Goal: Navigation & Orientation: Understand site structure

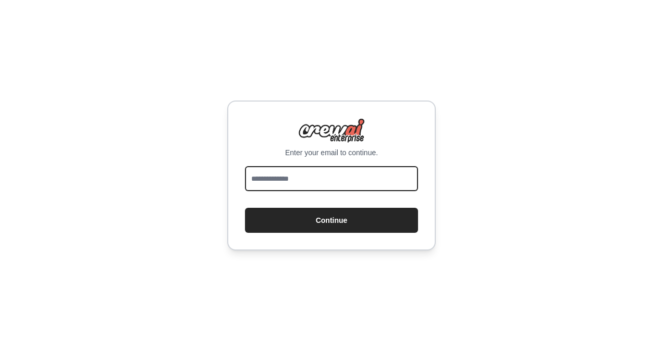
click at [347, 175] on input "email" at bounding box center [331, 178] width 173 height 25
type input "**********"
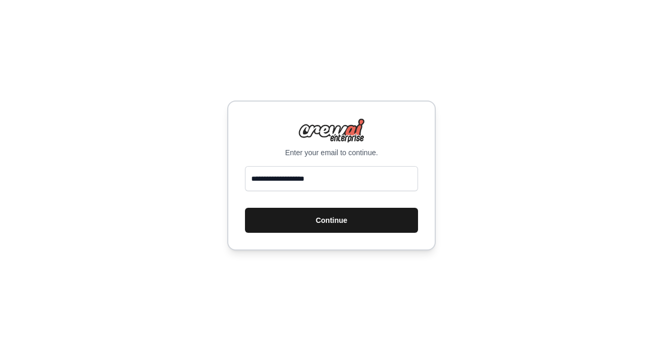
click at [328, 221] on button "Continue" at bounding box center [331, 220] width 173 height 25
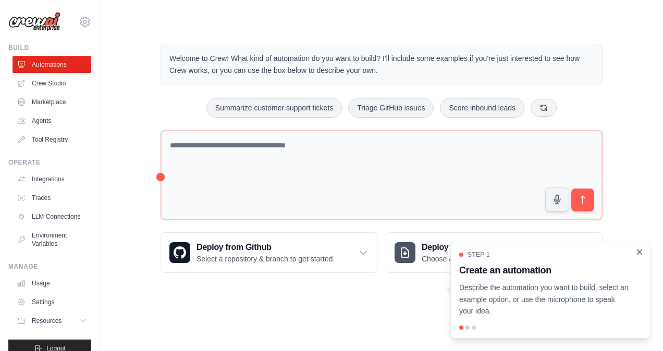
click at [637, 251] on icon "Close walkthrough" at bounding box center [639, 251] width 5 height 5
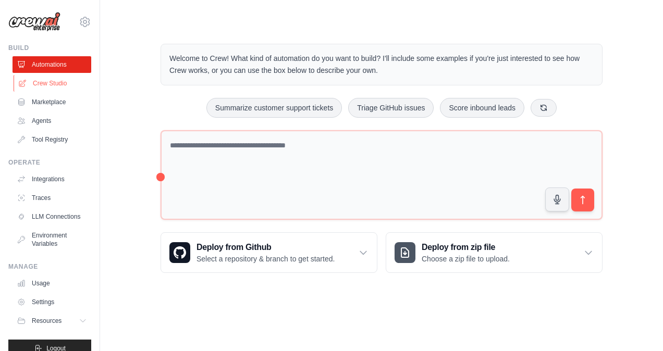
click at [36, 81] on link "Crew Studio" at bounding box center [53, 83] width 79 height 17
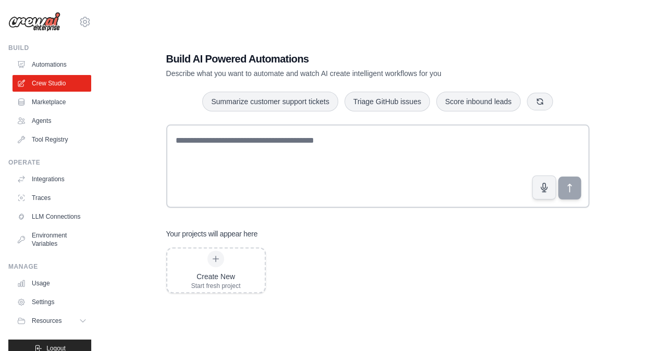
scroll to position [21, 0]
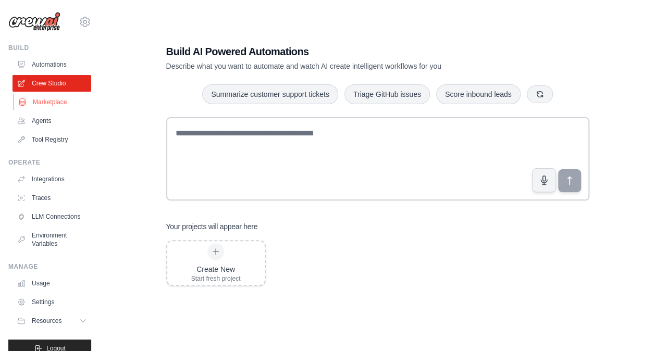
click at [53, 104] on link "Marketplace" at bounding box center [53, 102] width 79 height 17
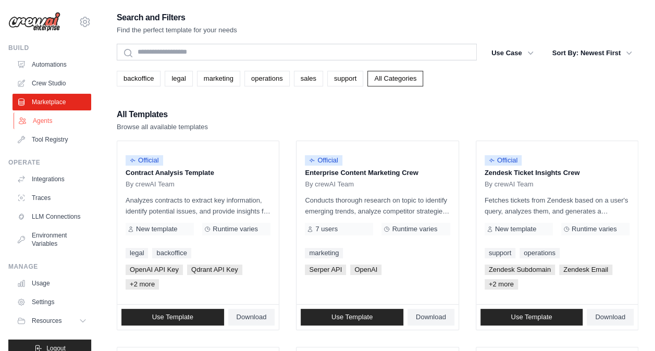
click at [53, 120] on link "Agents" at bounding box center [53, 121] width 79 height 17
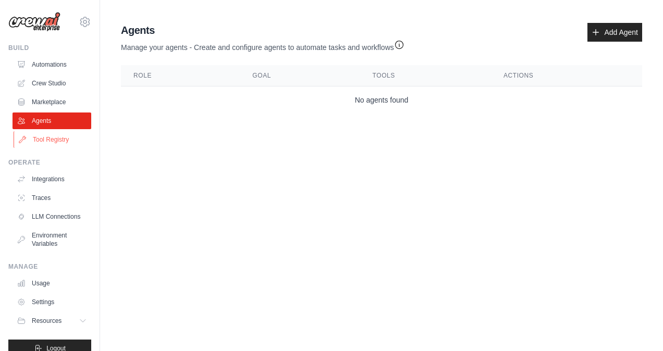
click at [56, 138] on link "Tool Registry" at bounding box center [53, 139] width 79 height 17
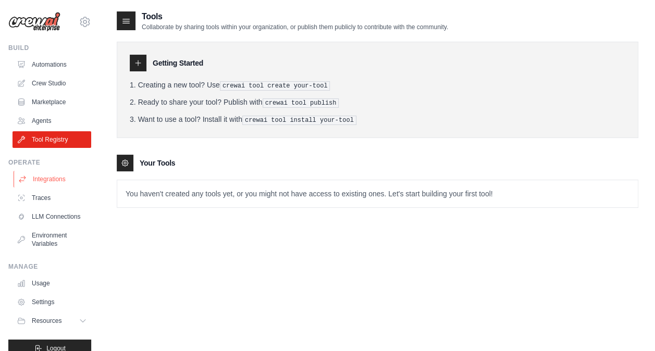
click at [55, 173] on link "Integrations" at bounding box center [53, 179] width 79 height 17
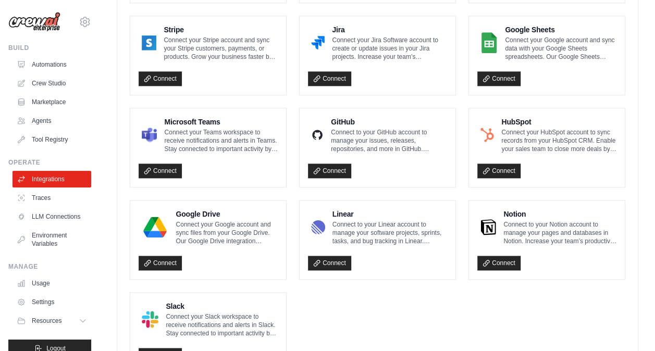
scroll to position [624, 0]
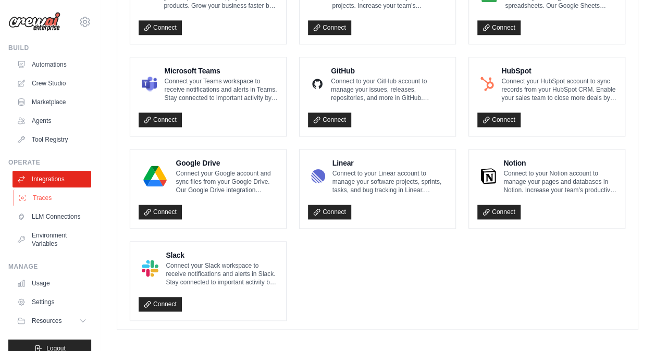
click at [49, 195] on link "Traces" at bounding box center [53, 198] width 79 height 17
click at [60, 224] on link "LLM Connections" at bounding box center [53, 216] width 79 height 17
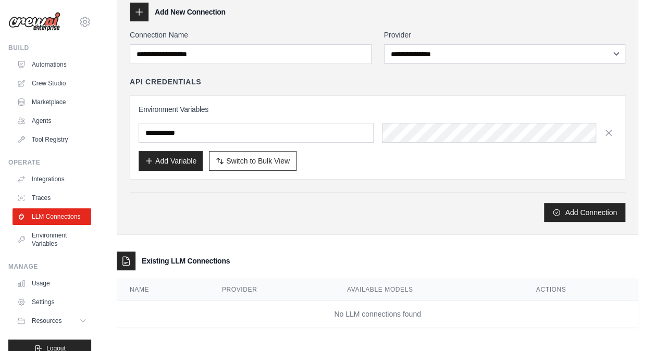
click at [55, 20] on img at bounding box center [34, 22] width 52 height 20
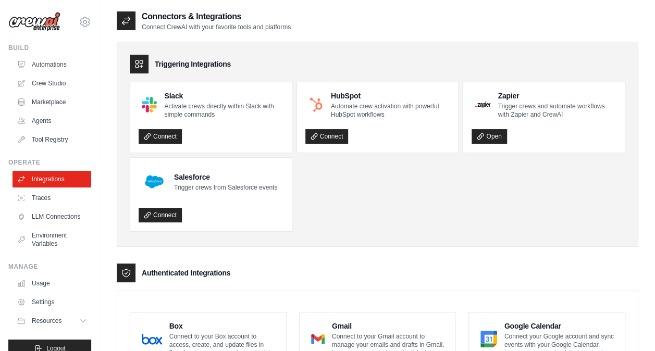
scroll to position [624, 0]
